Goal: Transaction & Acquisition: Purchase product/service

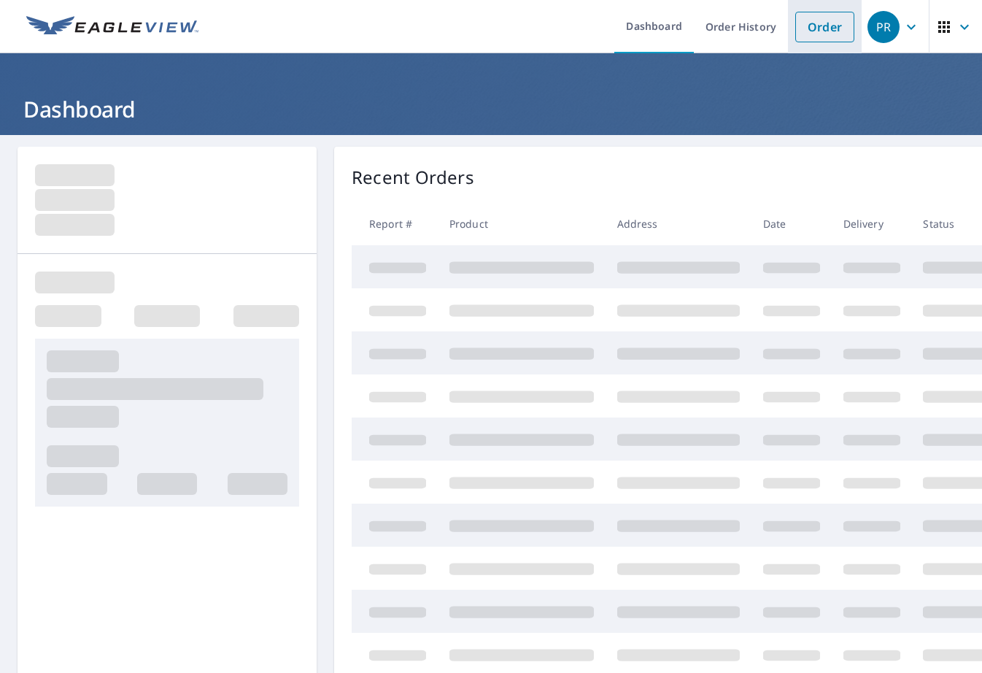
click at [817, 30] on link "Order" at bounding box center [824, 27] width 59 height 31
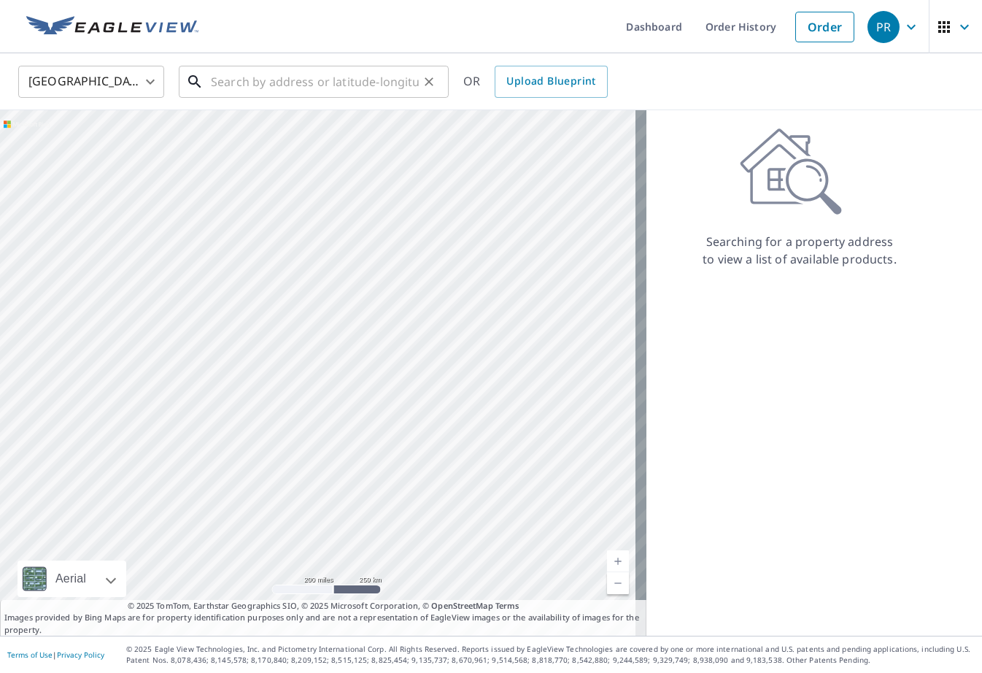
click at [255, 86] on input "text" at bounding box center [315, 81] width 208 height 41
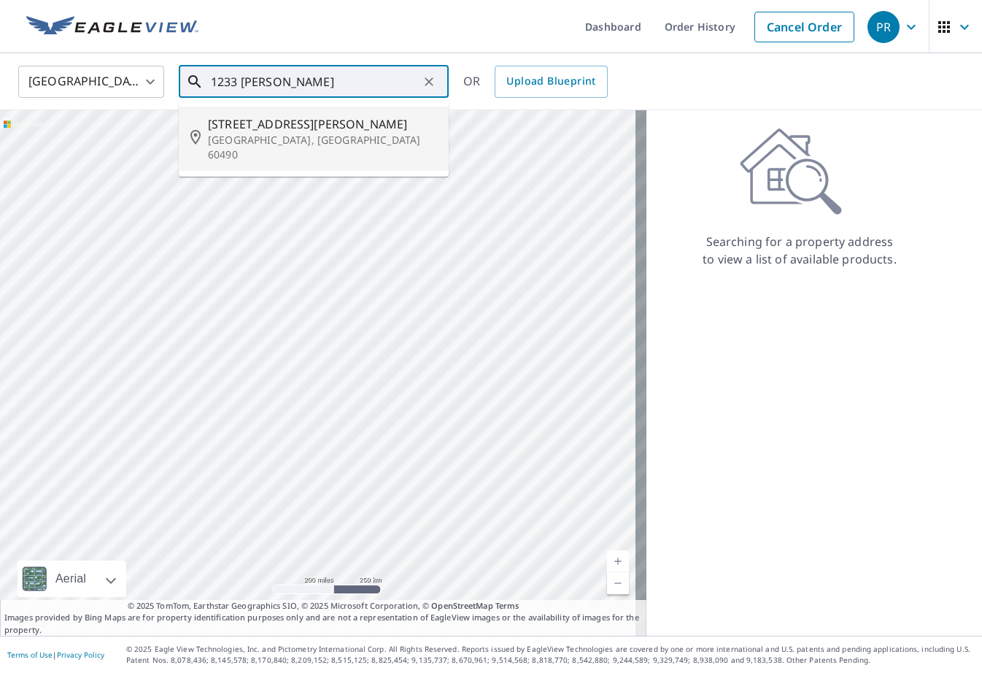
click at [262, 133] on p "[GEOGRAPHIC_DATA], [GEOGRAPHIC_DATA] 60490" at bounding box center [322, 147] width 229 height 29
type input "[STREET_ADDRESS][PERSON_NAME]"
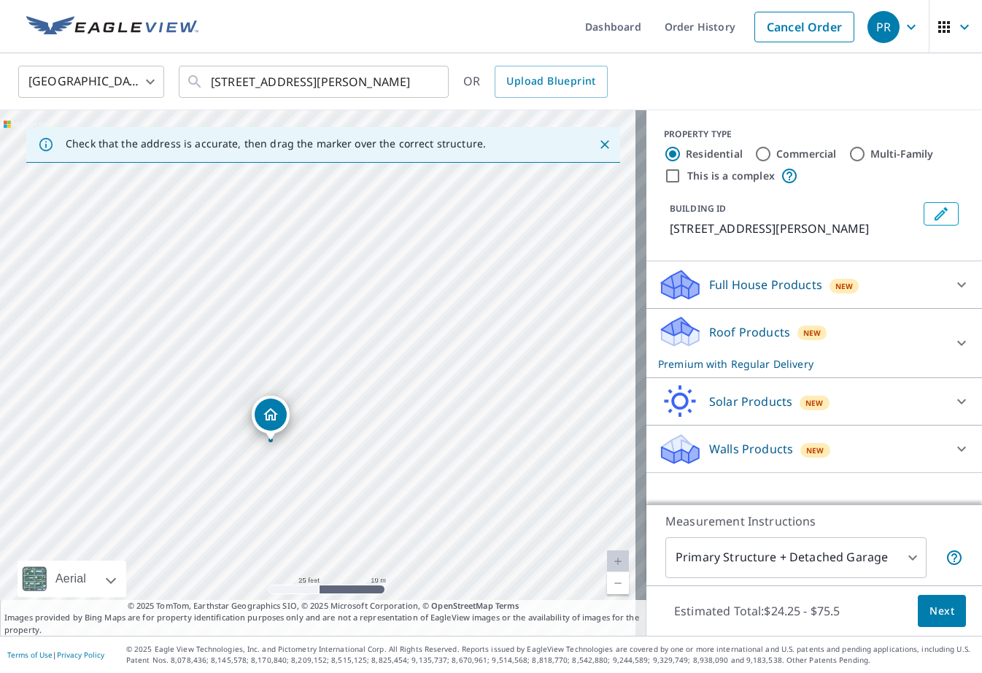
click at [923, 325] on div "Roof Products New Premium with Regular Delivery" at bounding box center [801, 342] width 286 height 57
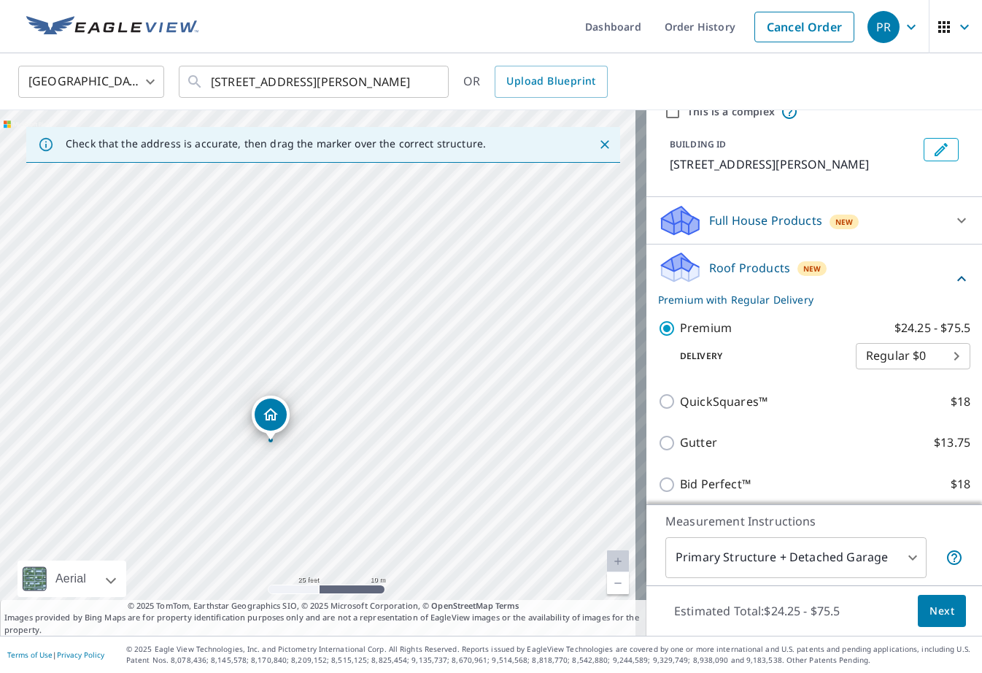
scroll to position [73, 0]
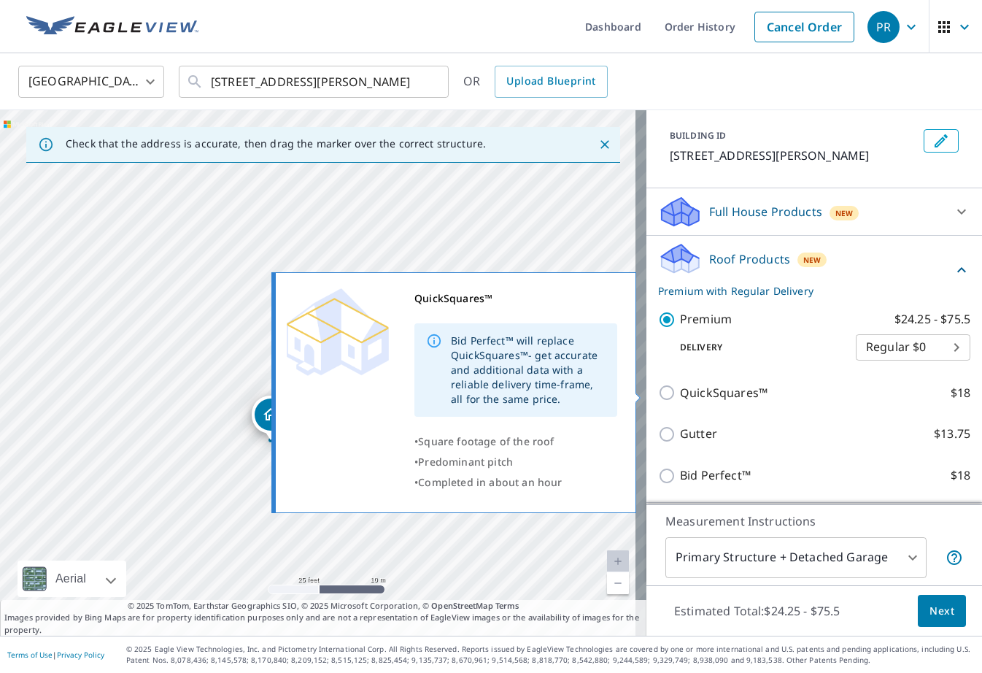
click at [661, 393] on input "QuickSquares™ $18" at bounding box center [669, 393] width 22 height 18
checkbox input "true"
checkbox input "false"
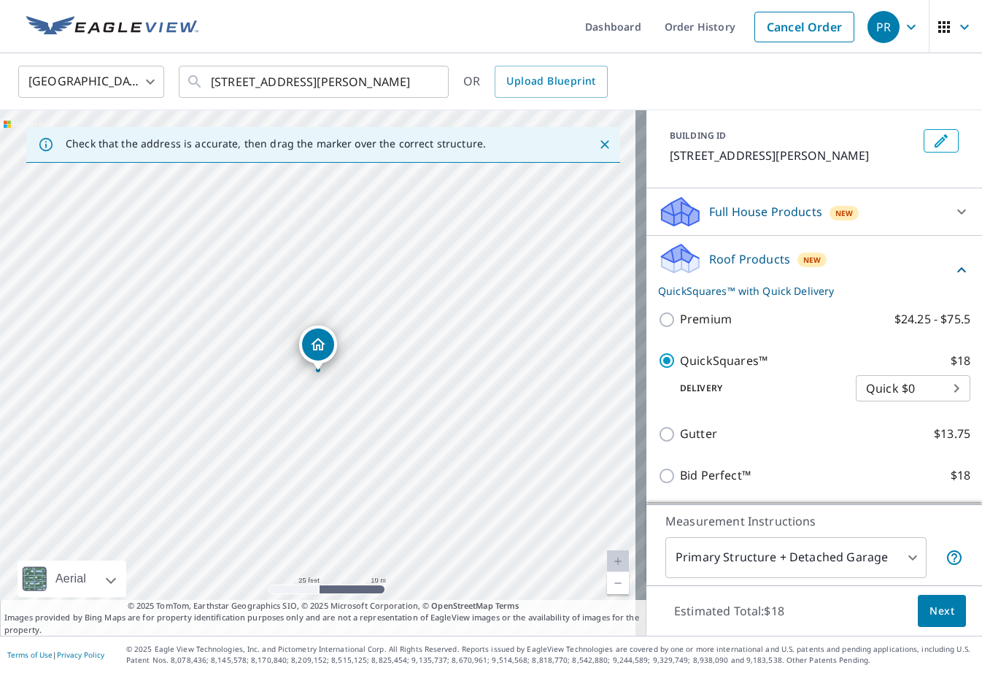
click at [929, 613] on span "Next" at bounding box center [941, 611] width 25 height 18
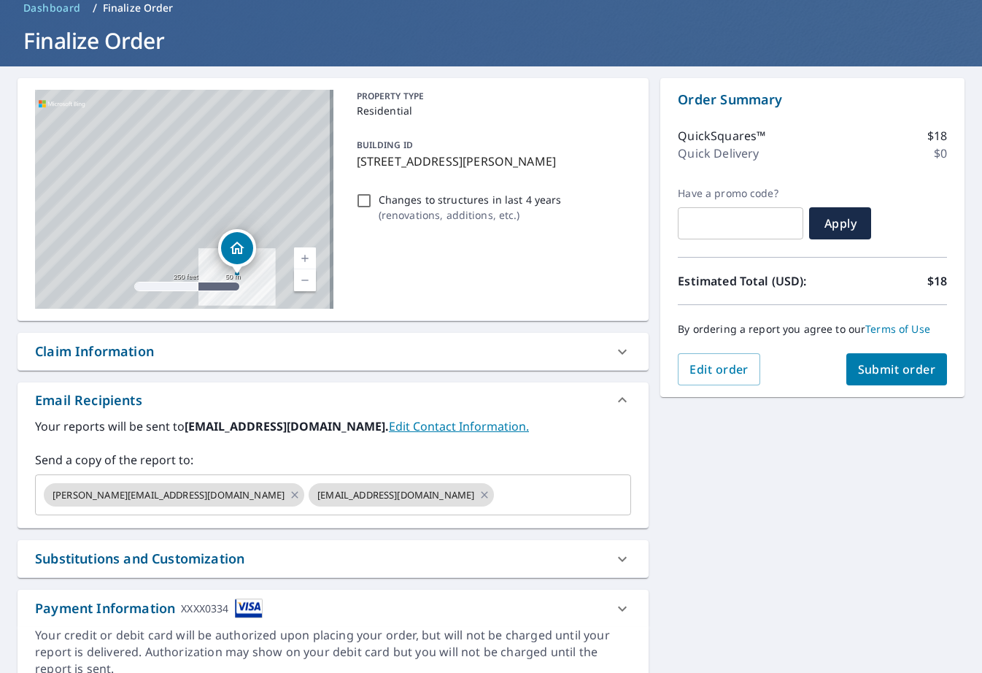
scroll to position [134, 0]
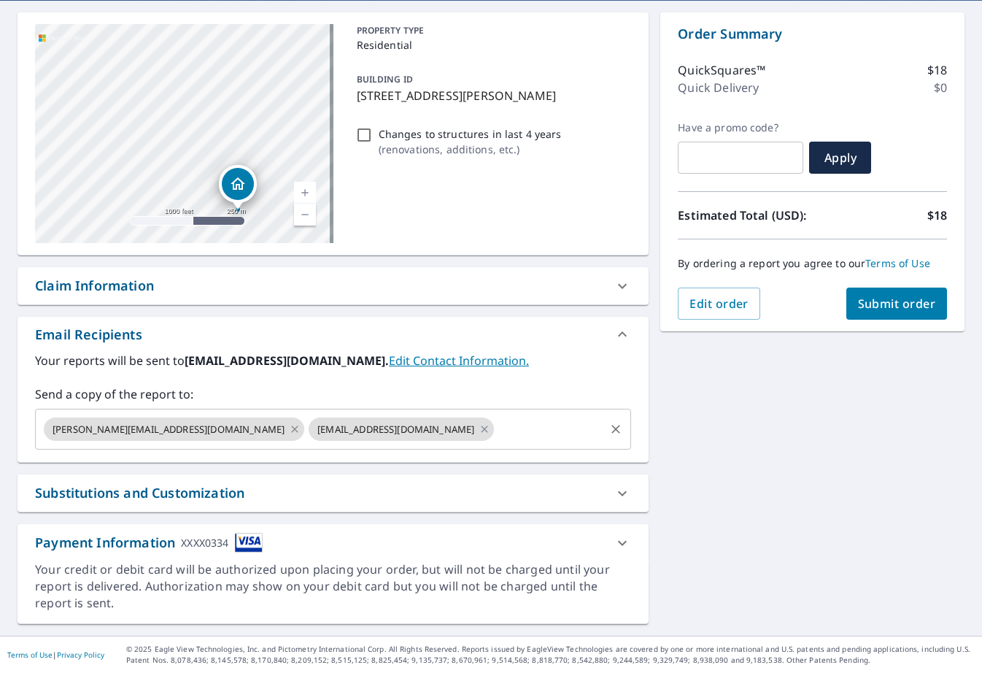
click at [291, 430] on icon at bounding box center [294, 428] width 7 height 7
checkbox input "true"
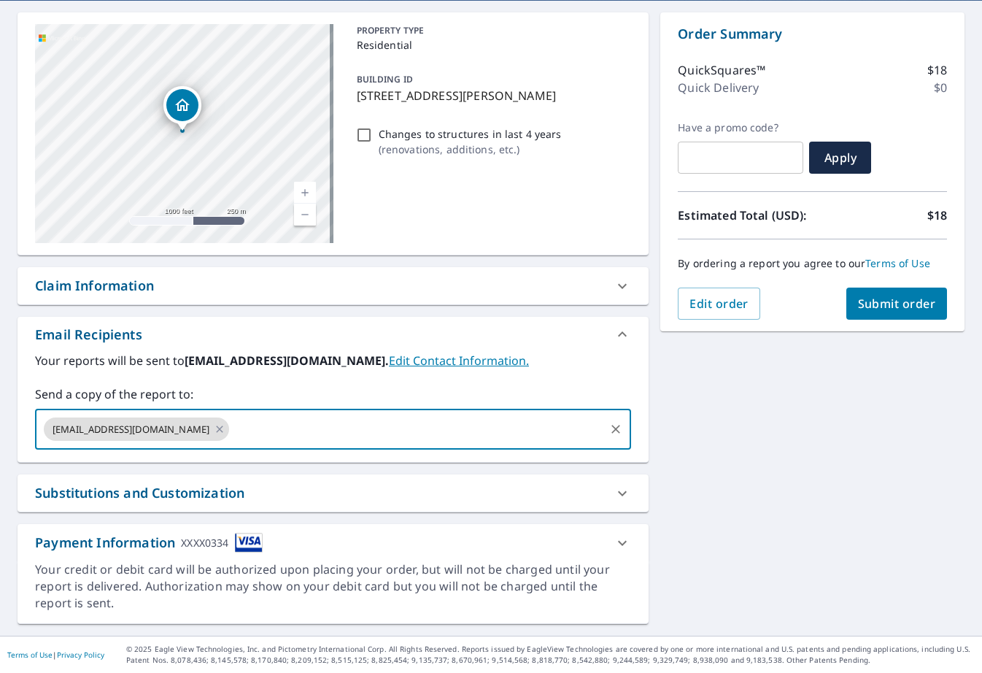
click at [236, 436] on input "text" at bounding box center [416, 429] width 371 height 28
type input "[EMAIL_ADDRESS][DOMAIN_NAME]"
click at [898, 312] on button "Submit order" at bounding box center [896, 303] width 101 height 32
checkbox input "true"
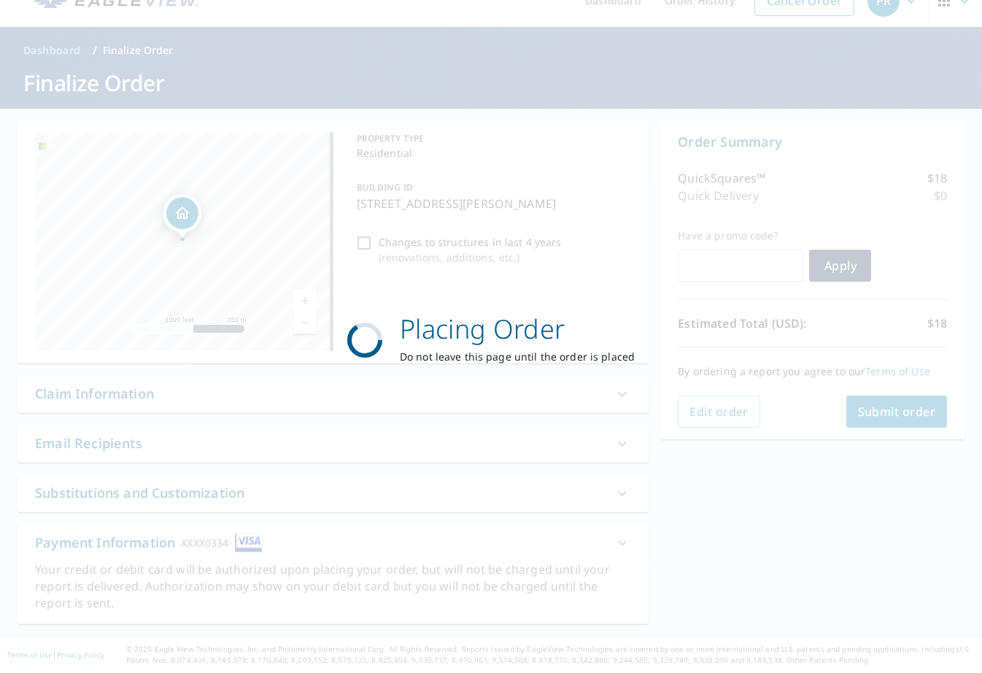
scroll to position [26, 0]
